Goal: Navigation & Orientation: Find specific page/section

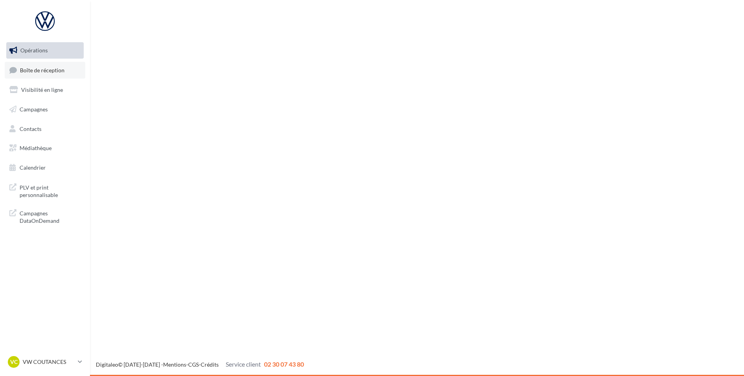
click at [60, 66] on span "Boîte de réception" at bounding box center [42, 69] width 45 height 7
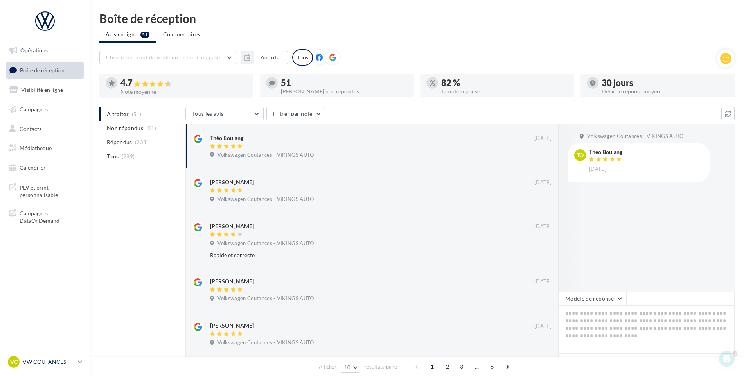
click at [40, 362] on p "VW COUTANCES" at bounding box center [49, 362] width 52 height 8
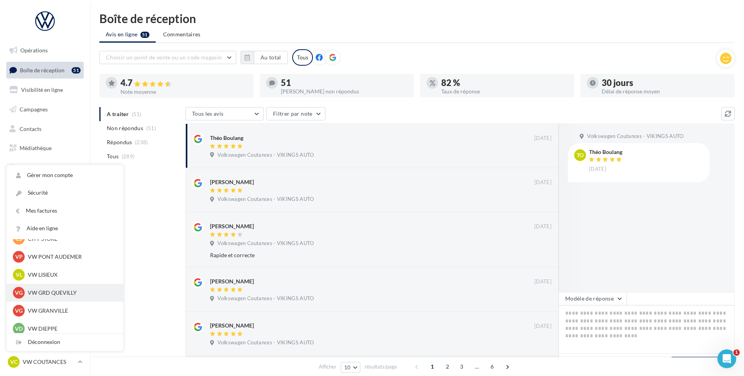
scroll to position [156, 0]
click at [59, 308] on p "VW GRANVILLE" at bounding box center [71, 312] width 86 height 8
